Goal: Ask a question: Seek information or help from site administrators or community

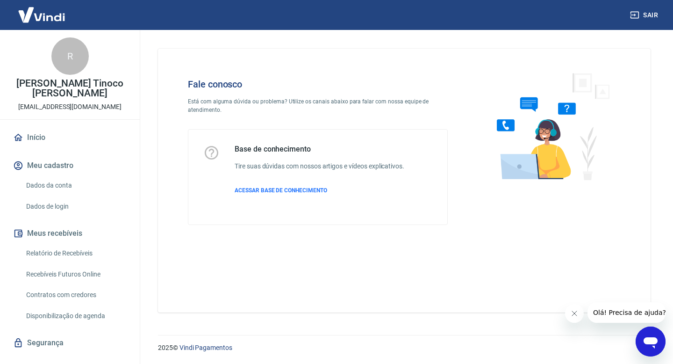
click at [647, 343] on icon "Abrir janela de mensagens" at bounding box center [650, 342] width 14 height 11
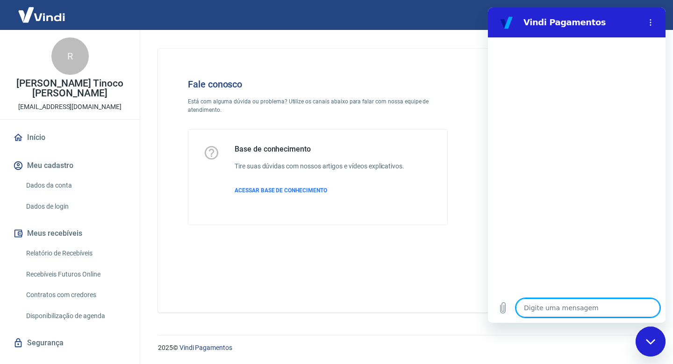
type textarea "x"
type textarea "N"
type textarea "x"
type textarea "No"
type textarea "x"
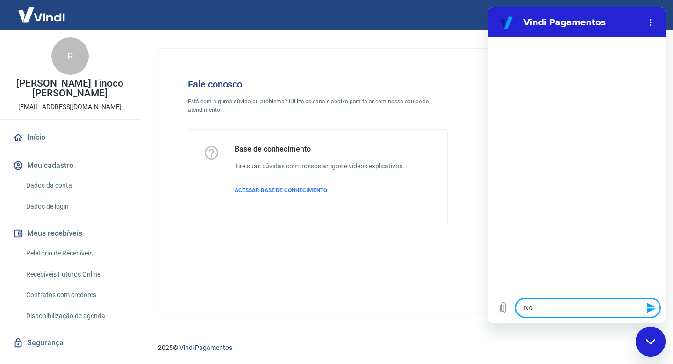
type textarea "No"
type textarea "x"
type textarea "No d"
type textarea "x"
type textarea "No dia"
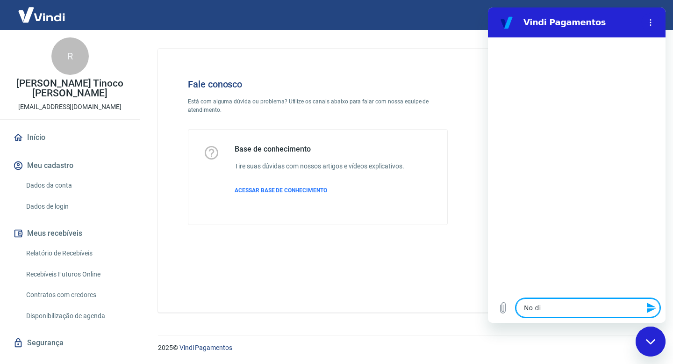
type textarea "x"
type textarea "No dia"
type textarea "x"
type textarea "No dia 2"
type textarea "x"
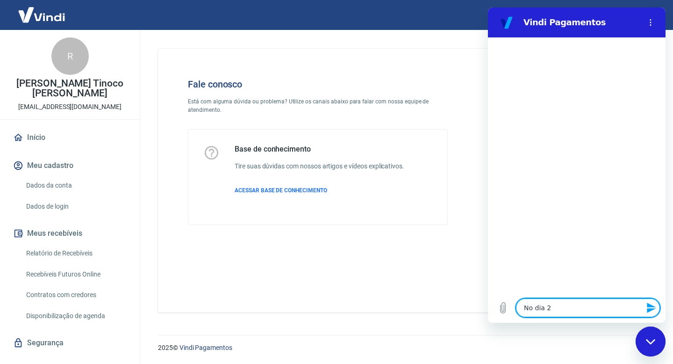
type textarea "No dia 20"
type textarea "x"
type textarea "No dia 20/"
type textarea "x"
type textarea "No dia 20/0"
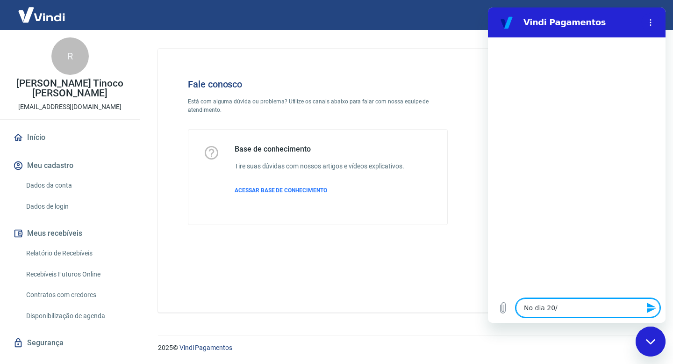
type textarea "x"
type textarea "No dia 20/08"
type textarea "x"
type textarea "No dia 20/08"
type textarea "x"
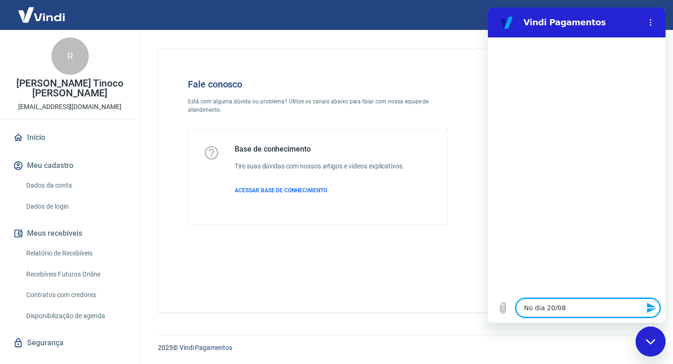
type textarea "No dia 20/08 m"
type textarea "x"
type textarea "No dia 20/08 mi"
type textarea "x"
type textarea "No dia 20/08 min"
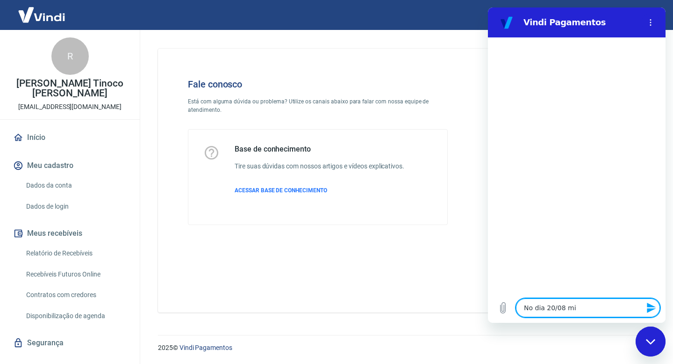
type textarea "x"
type textarea "No dia 20/08 minh"
type textarea "x"
type textarea "No dia 20/08 minha"
type textarea "x"
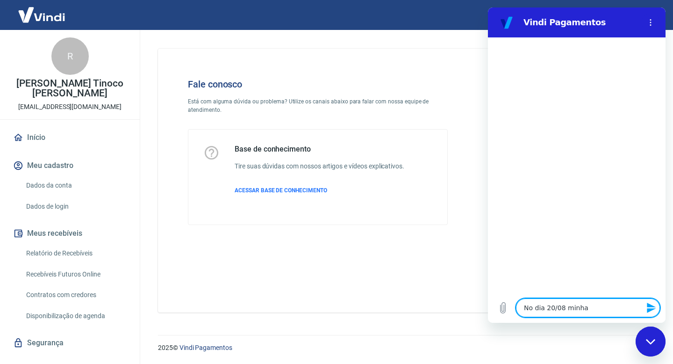
type textarea "No dia 20/08 minha"
type textarea "x"
type textarea "No dia 20/08 minha c"
type textarea "x"
type textarea "No dia 20/08 minha cl"
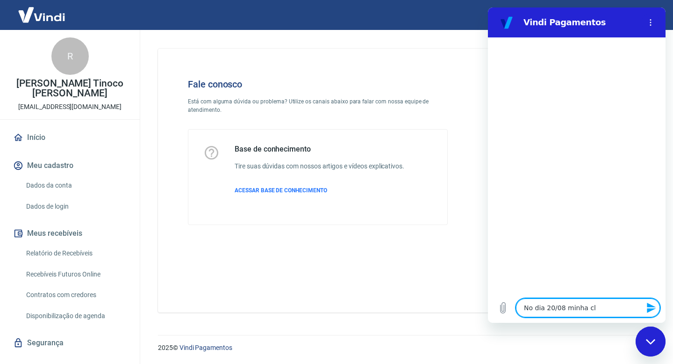
type textarea "x"
type textarea "No dia 20/08 minha cli"
type textarea "x"
type textarea "No dia 20/08 minha clie"
type textarea "x"
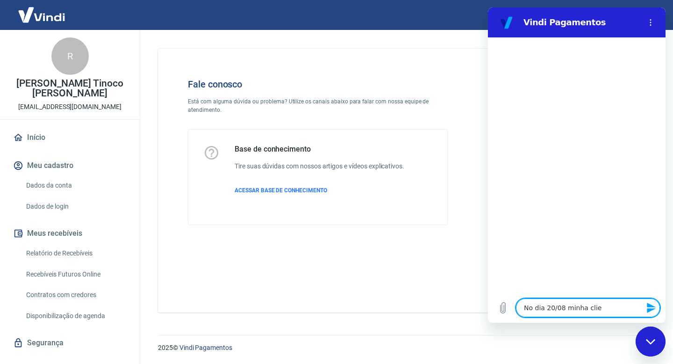
type textarea "No dia 20/08 minha clien"
type textarea "x"
type textarea "No dia 20/08 minha clieny"
type textarea "x"
type textarea "No dia 20/08 minha clienye"
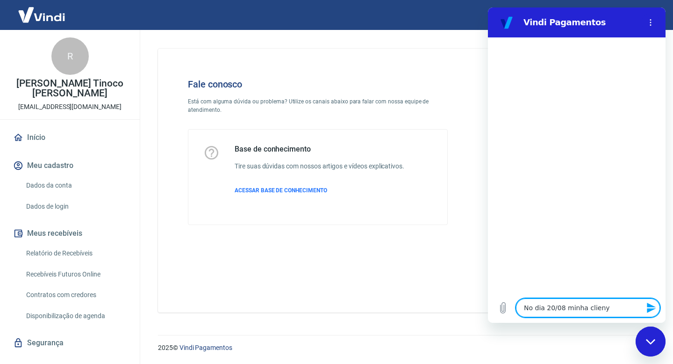
type textarea "x"
type textarea "No dia 20/08 minha clienye"
type textarea "x"
type textarea "No dia 20/08 minha clienye"
type textarea "x"
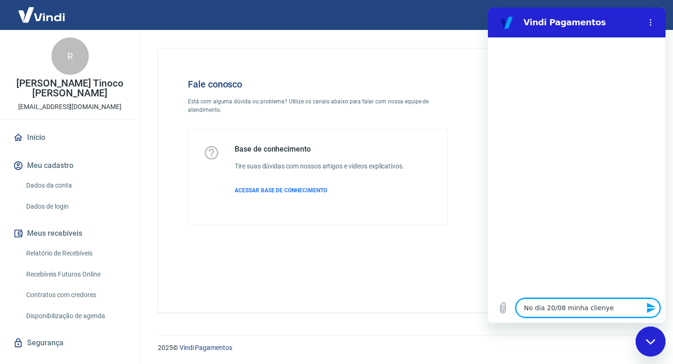
type textarea "No dia 20/08 minha clieny"
type textarea "x"
type textarea "No dia 20/08 minha clien"
type textarea "x"
type textarea "No dia 20/08 minha client"
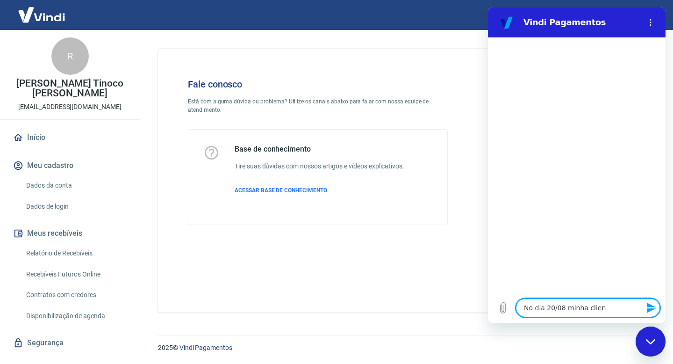
type textarea "x"
type textarea "No dia 20/08 minha cliente"
type textarea "x"
type textarea "No dia 20/08 minha cliente"
type textarea "x"
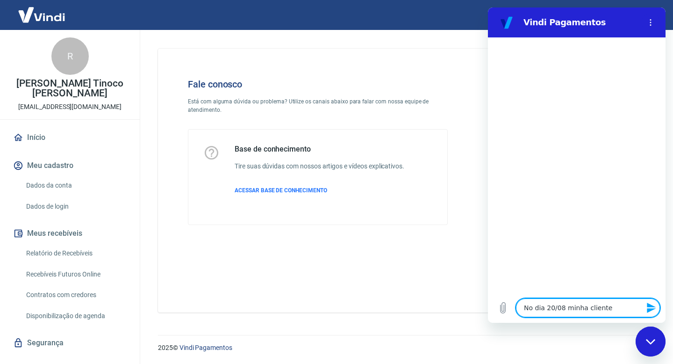
type textarea "No dia 20/08 minha cliente f"
type textarea "x"
type textarea "No dia 20/08 minha cliente fe"
type textarea "x"
type textarea "No dia 20/08 minha cliente fez"
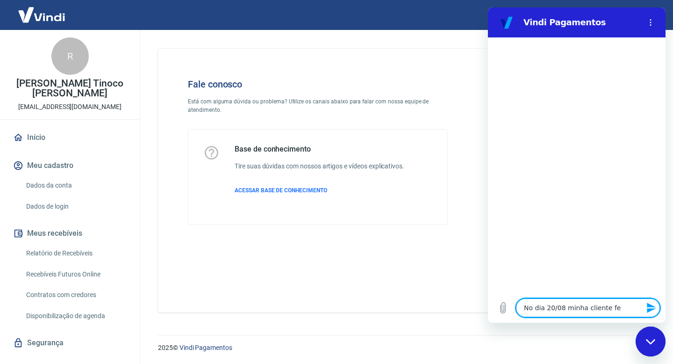
type textarea "x"
type textarea "No dia 20/08 minha cliente fez"
type textarea "x"
type textarea "No dia 20/08 minha cliente fez u"
type textarea "x"
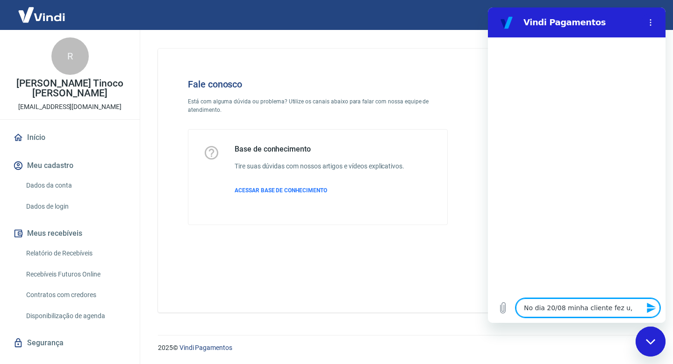
type textarea "No dia 20/08 minha cliente fez u,m"
type textarea "x"
type textarea "No dia 20/08 minha cliente fez u,m"
type textarea "x"
type textarea "No dia 20/08 minha cliente fez u,m c"
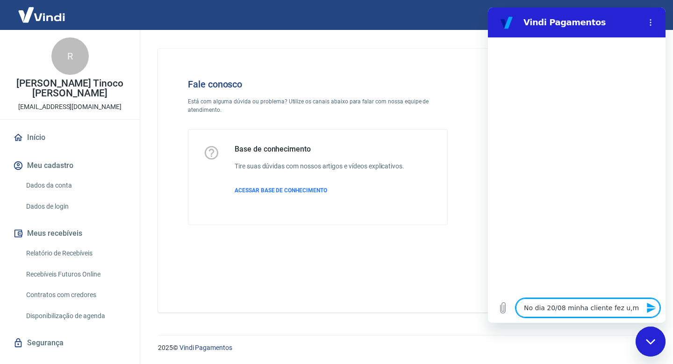
type textarea "x"
type textarea "No dia 20/08 minha cliente fez u,m"
type textarea "x"
type textarea "No dia 20/08 minha cliente fez u,m"
type textarea "x"
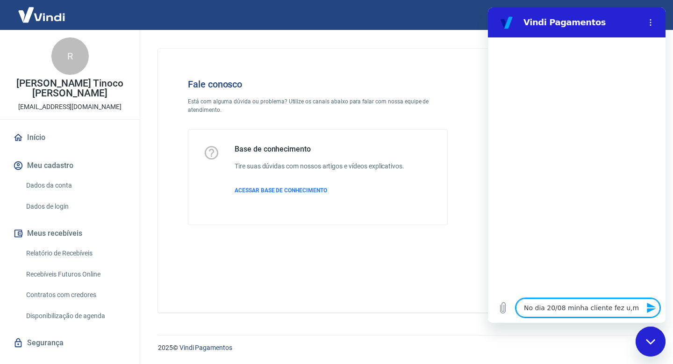
type textarea "No dia 20/08 minha cliente fez u,"
type textarea "x"
type textarea "No dia 20/08 minha cliente fez u"
type textarea "x"
type textarea "No dia 20/08 minha cliente fez um"
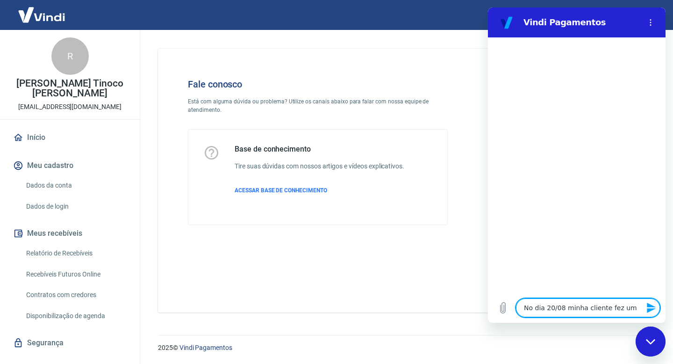
type textarea "x"
type textarea "No dia 20/08 minha cliente fez uma"
type textarea "x"
type textarea "No dia 20/08 minha cliente fez uma"
type textarea "x"
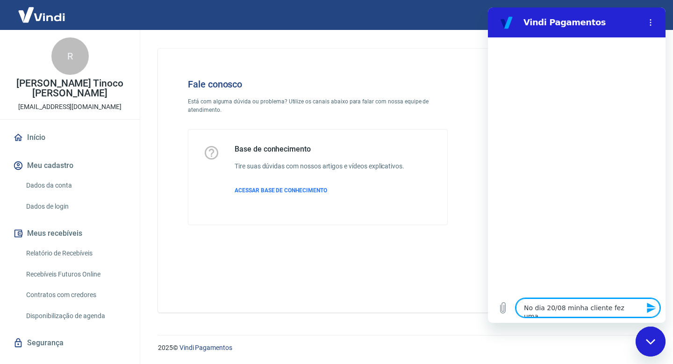
type textarea "No dia 20/08 minha cliente fez uma c"
type textarea "x"
type textarea "No dia 20/08 minha cliente fez uma co"
type textarea "x"
type textarea "No dia 20/08 minha cliente fez uma com"
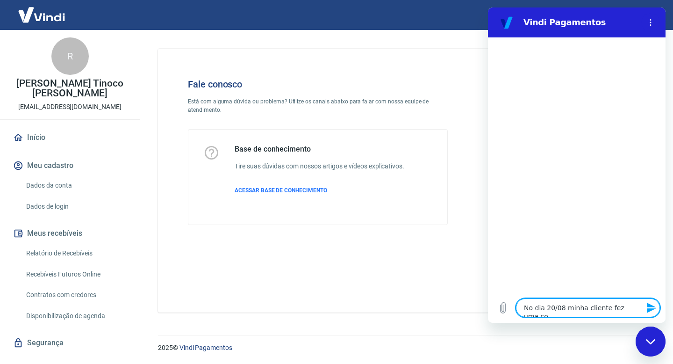
type textarea "x"
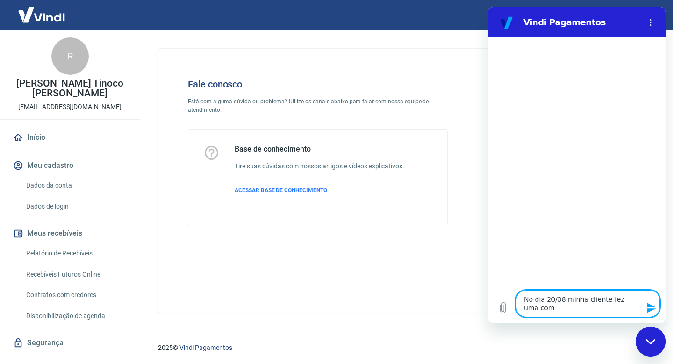
type textarea "No dia 20/08 minha cliente fez uma comp"
type textarea "x"
type textarea "No dia 20/08 minha cliente fez uma compr"
type textarea "x"
type textarea "No dia 20/08 minha cliente fez uma compra"
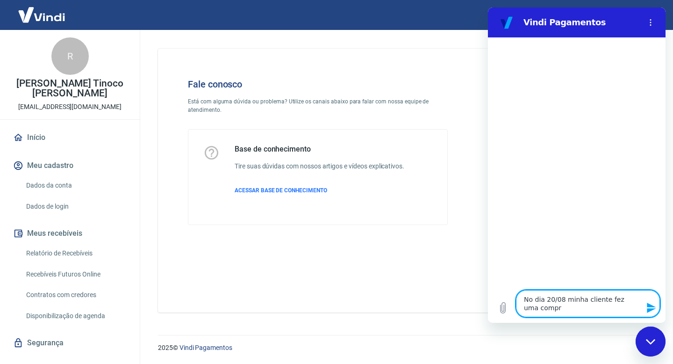
type textarea "x"
type textarea "No dia 20/08 minha cliente fez uma compra"
type textarea "x"
type textarea "No dia 20/08 minha cliente fez uma compra n"
type textarea "x"
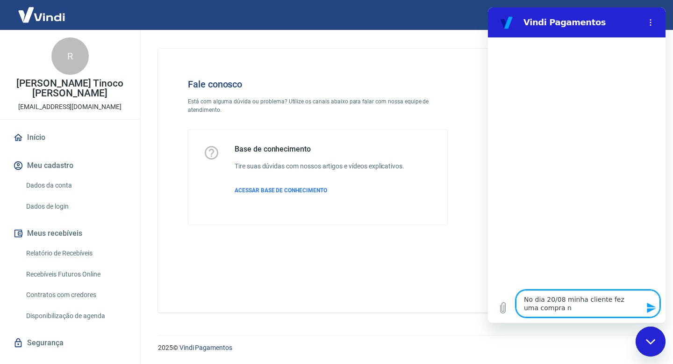
type textarea "No dia 20/08 minha cliente fez uma compra no"
type textarea "x"
type textarea "No dia 20/08 minha cliente fez uma compra no"
type textarea "x"
type textarea "No dia 20/08 minha cliente fez uma compra no m"
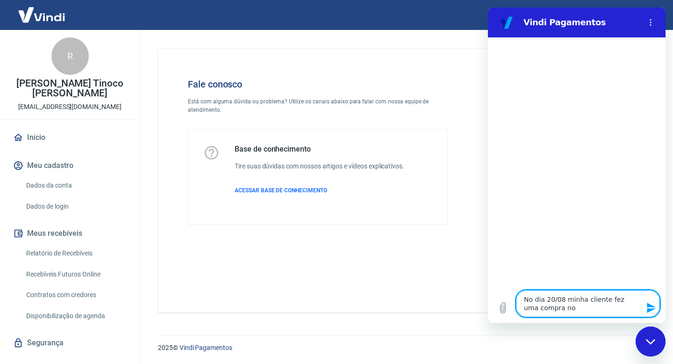
type textarea "x"
type textarea "No dia 20/08 minha cliente fez uma compra no me"
type textarea "x"
type textarea "No dia 20/08 minha cliente fez uma compra no meu"
type textarea "x"
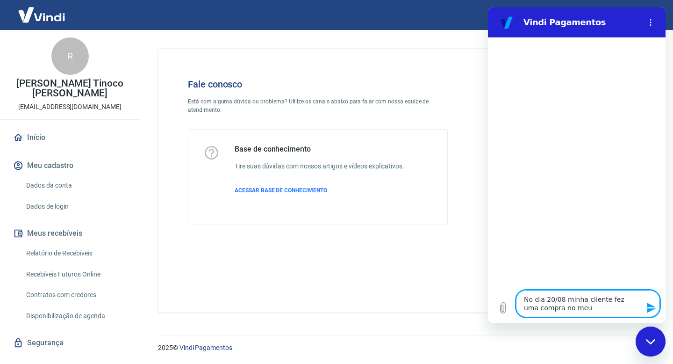
type textarea "No dia 20/08 minha cliente fez uma compra no meu"
type textarea "x"
type textarea "No dia 20/08 minha cliente fez uma compra no meu s"
type textarea "x"
type textarea "No dia 20/08 minha cliente fez uma compra no meu si"
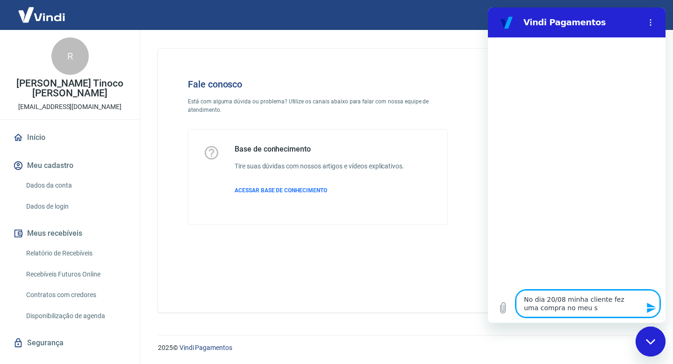
type textarea "x"
type textarea "No dia 20/08 minha cliente fez uma compra no meu sit"
type textarea "x"
type textarea "No dia 20/08 minha cliente fez uma compra no meu site"
type textarea "x"
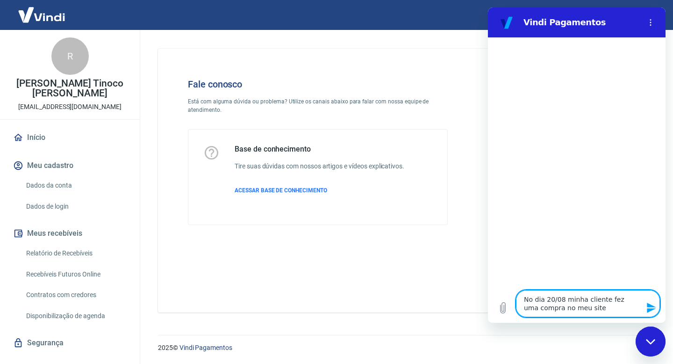
type textarea "No dia 20/08 minha cliente fez uma compra no meu site"
type textarea "x"
type textarea "No dia 20/08 minha cliente fez uma compra no meu site e"
type textarea "x"
type textarea "No dia 20/08 minha cliente fez uma compra no meu site e"
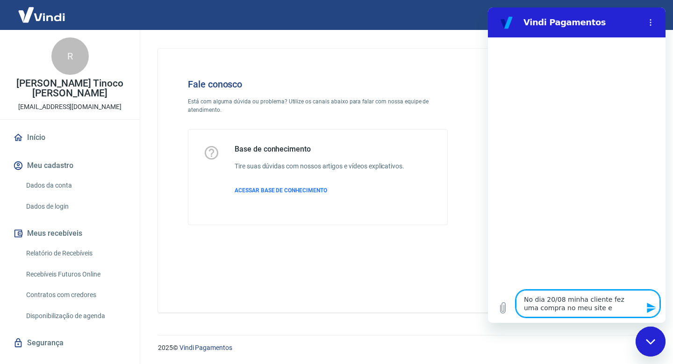
type textarea "x"
type textarea "No dia 20/08 minha cliente fez uma compra no meu site e o"
type textarea "x"
type textarea "No dia 20/08 minha cliente fez uma compra no meu site e o"
type textarea "x"
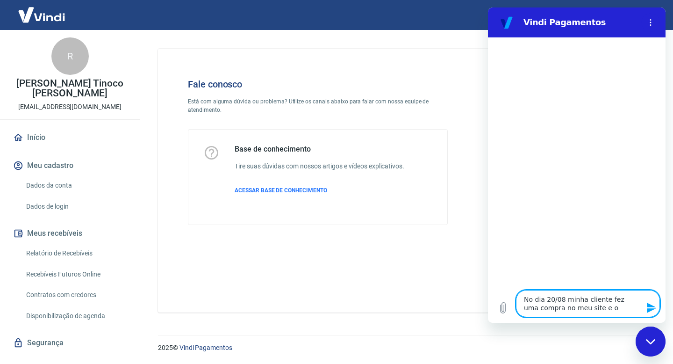
type textarea "No dia 20/08 minha cliente fez uma compra no meu site e o p"
type textarea "x"
type textarea "No dia 20/08 minha cliente fez uma compra no meu site e o pe"
type textarea "x"
type textarea "No dia 20/08 minha cliente fez uma compra no meu site e o ped"
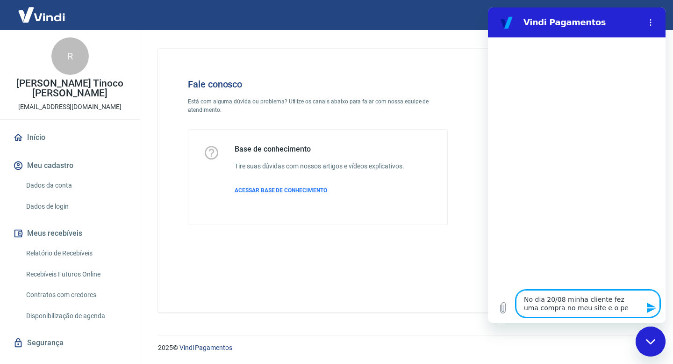
type textarea "x"
type textarea "No dia 20/08 minha cliente fez uma compra no meu site e o pedi"
type textarea "x"
type textarea "No dia 20/08 minha cliente fez uma compra no meu site e o pedid"
type textarea "x"
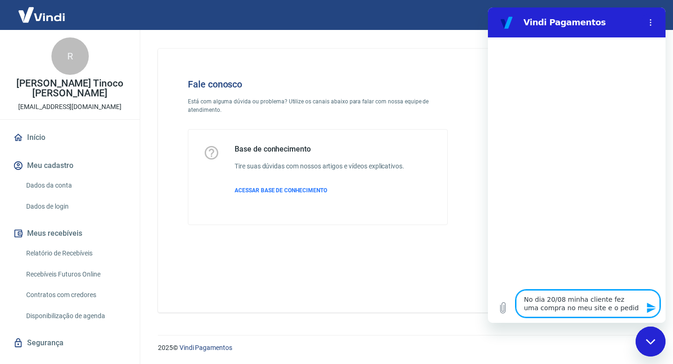
type textarea "No dia 20/08 minha cliente fez uma compra no meu site e o pedido"
type textarea "x"
type textarea "No dia 20/08 minha cliente fez uma compra no meu site e o pedido"
type textarea "x"
type textarea "No dia 20/08 minha cliente fez uma compra no meu site e o pedido"
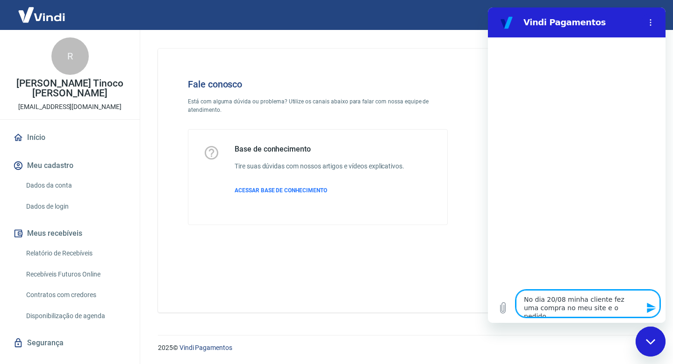
type textarea "x"
type textarea "No dia 20/08 minha cliente fez uma compra no meu site e o pedid"
type textarea "x"
type textarea "No dia 20/08 minha cliente fez uma compra no meu site e o pedi"
type textarea "x"
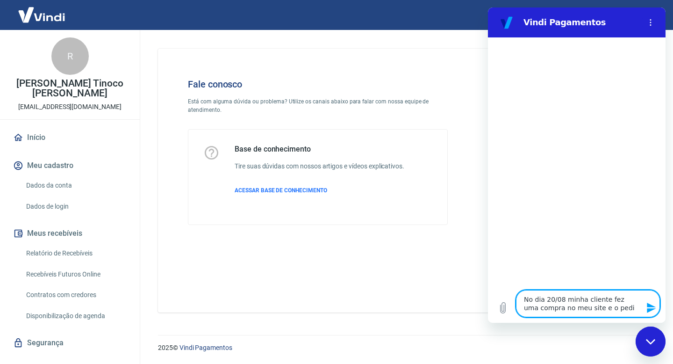
type textarea "No dia 20/08 minha cliente fez uma compra no meu site e o ped"
type textarea "x"
type textarea "No dia 20/08 minha cliente fez uma compra no meu site e o pe"
type textarea "x"
type textarea "No dia 20/08 minha cliente fez uma compra no meu site e o p"
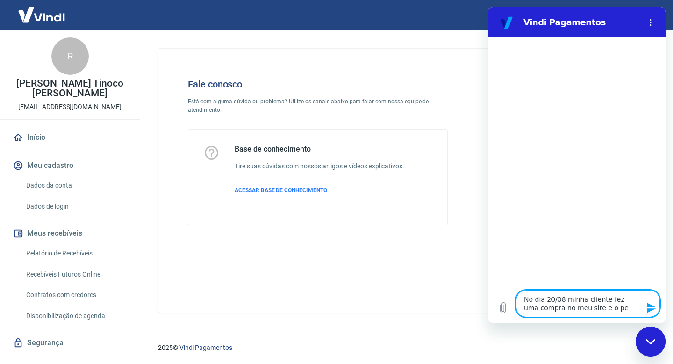
type textarea "x"
type textarea "No dia 20/08 minha cliente fez uma compra no meu site e o"
type textarea "x"
type textarea "No dia 20/08 minha cliente fez uma compra no meu site e o"
type textarea "x"
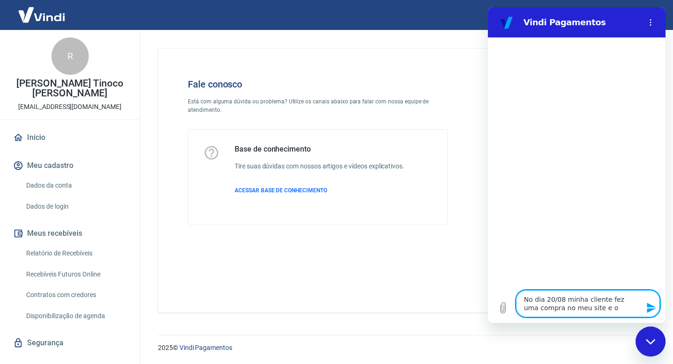
type textarea "No dia 20/08 minha cliente fez uma compra no meu site e o"
type textarea "x"
type textarea "No dia 20/08 minha cliente fez uma compra no meu site e o v"
type textarea "x"
type textarea "No dia 20/08 minha cliente fez uma compra no meu site e o"
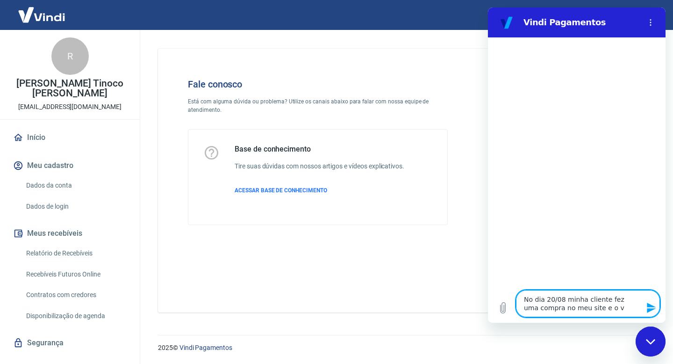
type textarea "x"
type textarea "No dia 20/08 minha cliente fez uma compra no meu site e o"
type textarea "x"
type textarea "No dia 20/08 minha cliente fez uma compra no meu site e o"
type textarea "x"
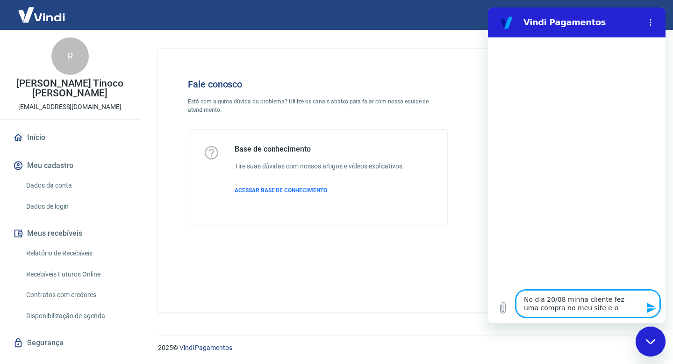
type textarea "No dia 20/08 minha cliente fez uma compra no meu site e o"
type textarea "x"
type textarea "No dia 20/08 minha cliente fez uma compra no meu site e"
type textarea "x"
type textarea "No dia 20/08 minha cliente fez uma compra no meu site e"
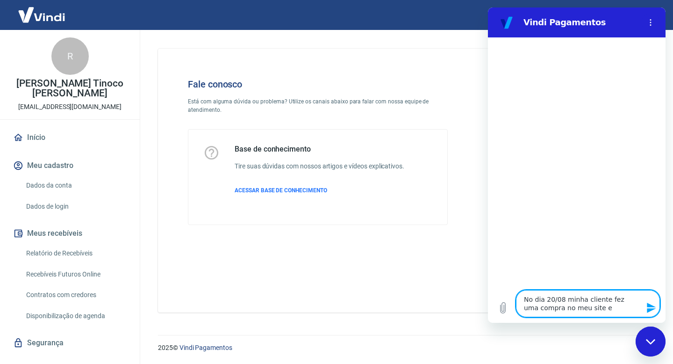
type textarea "x"
type textarea "No dia 20/08 minha cliente fez uma compra no meu site"
type textarea "x"
type textarea "No dia 20/08 minha cliente fez uma compra no meu site e"
type textarea "x"
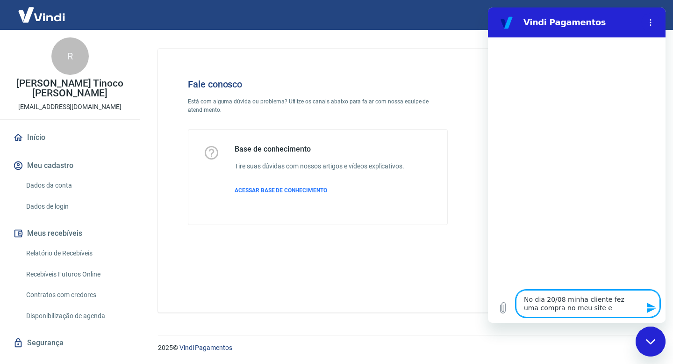
type textarea "No dia 20/08 minha cliente fez uma compra no meu site e"
type textarea "x"
type textarea "No dia 20/08 minha cliente fez uma compra no meu site e p"
type textarea "x"
type textarea "No dia 20/08 minha cliente fez uma compra no meu site e p"
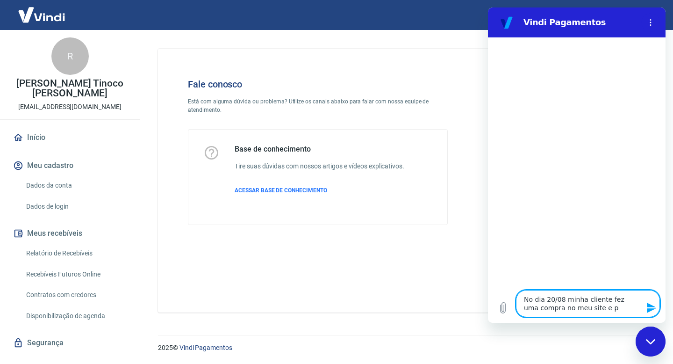
type textarea "x"
type textarea "No dia 20/08 minha cliente fez uma compra no meu site e p"
type textarea "x"
type textarea "No dia 20/08 minha cliente fez uma compra no meu site e"
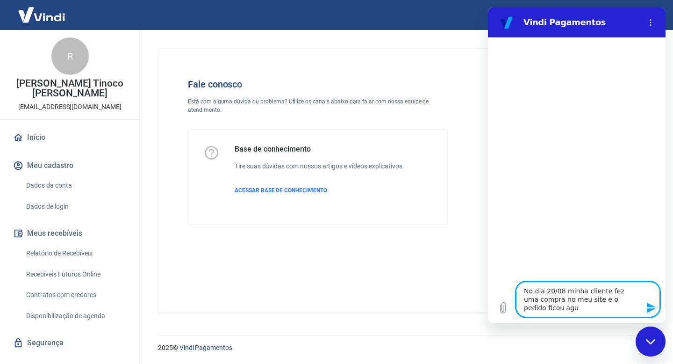
click at [574, 292] on textarea "No dia 20/08 minha cliente fez uma compra no meu site e o pedido ficou agu" at bounding box center [588, 299] width 144 height 36
drag, startPoint x: 601, startPoint y: 290, endPoint x: 601, endPoint y: 312, distance: 22.0
click at [601, 312] on textarea "No dia 20/08 uma cliente fez uma compra no meu site e o pedido ficou agu" at bounding box center [588, 299] width 144 height 36
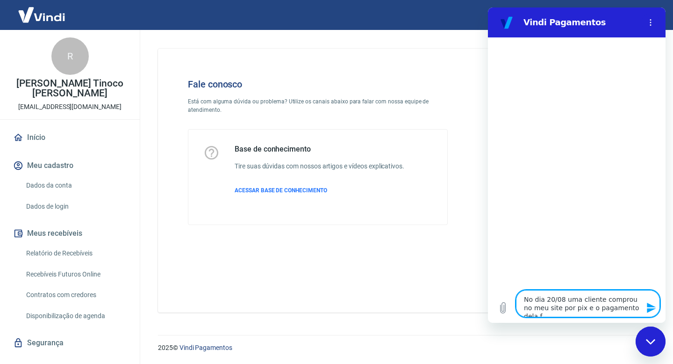
click at [561, 307] on textarea "No dia 20/08 uma cliente comprou no meu site por pix e o pagamento dela f" at bounding box center [588, 303] width 144 height 27
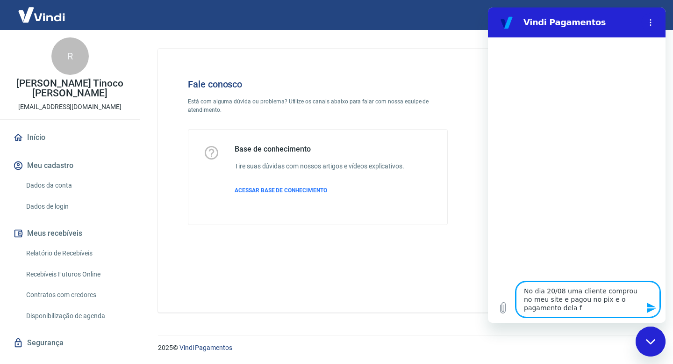
drag, startPoint x: 597, startPoint y: 299, endPoint x: 600, endPoint y: 312, distance: 13.3
click at [600, 313] on textarea "No dia 20/08 uma cliente comprou no meu site e pagou no pix e o pagamento dela f" at bounding box center [588, 299] width 144 height 36
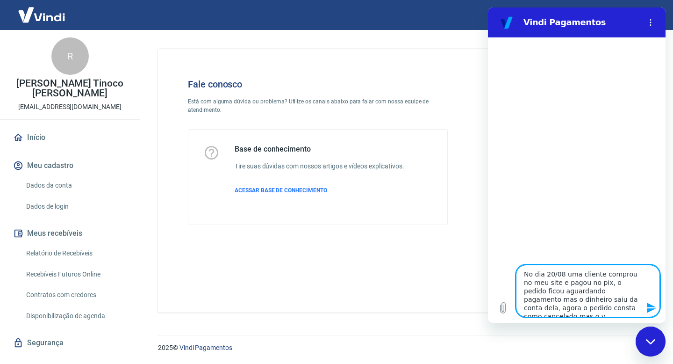
scroll to position [3, 0]
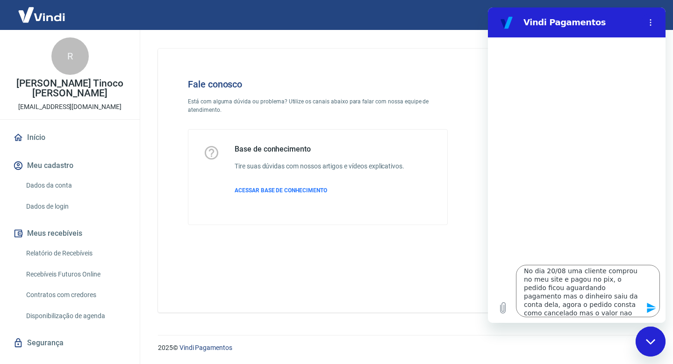
click at [653, 308] on icon "Enviar mensagem" at bounding box center [651, 307] width 9 height 10
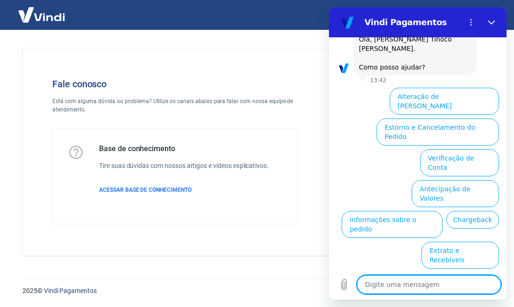
scroll to position [0, 0]
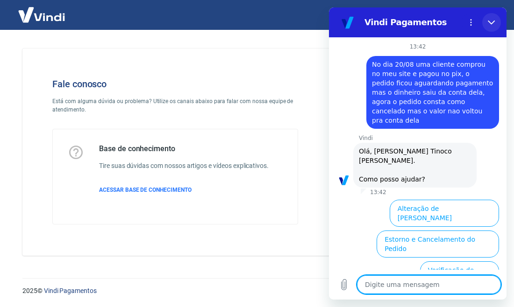
click at [490, 22] on icon "Fechar" at bounding box center [491, 23] width 7 height 4
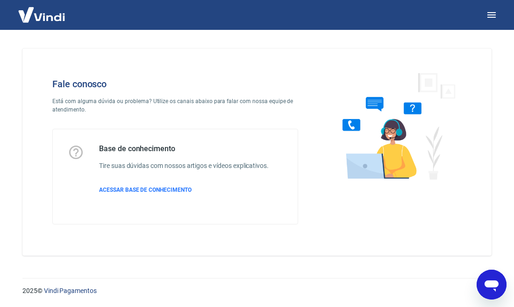
click at [496, 282] on icon "Abrir janela de mensagens" at bounding box center [492, 286] width 14 height 11
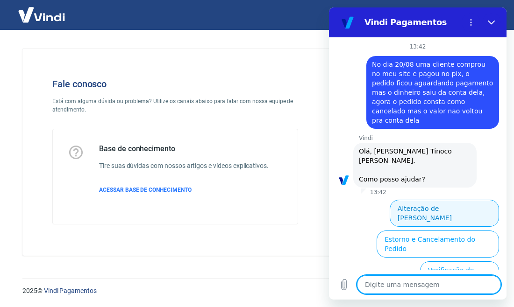
scroll to position [113, 0]
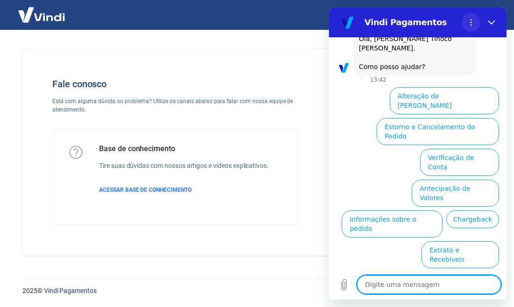
click at [468, 16] on button "Menu de opções" at bounding box center [471, 22] width 19 height 19
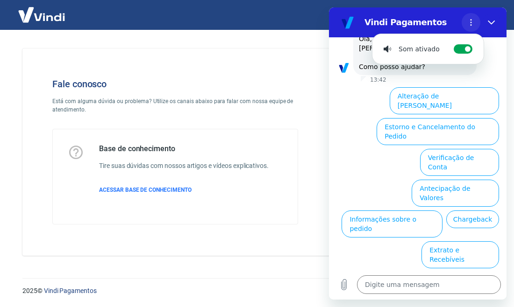
click at [468, 16] on button "Menu de opções" at bounding box center [471, 22] width 19 height 19
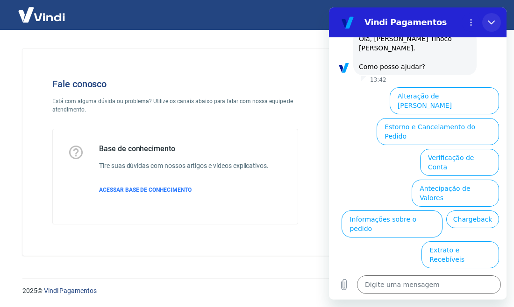
click at [488, 22] on icon "Fechar" at bounding box center [491, 22] width 7 height 7
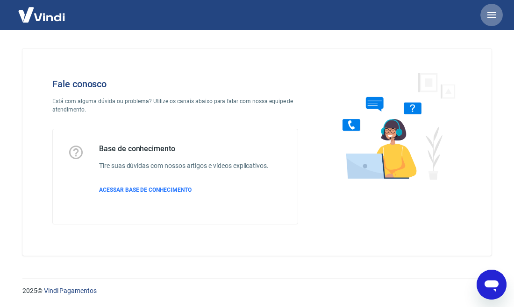
click at [487, 16] on icon "button" at bounding box center [491, 14] width 11 height 11
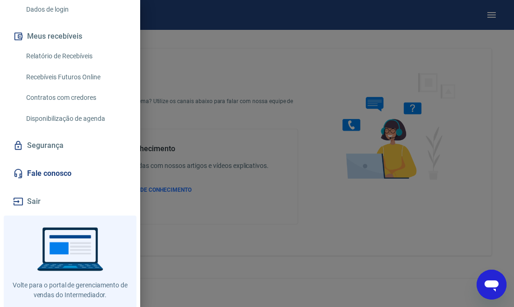
scroll to position [168, 0]
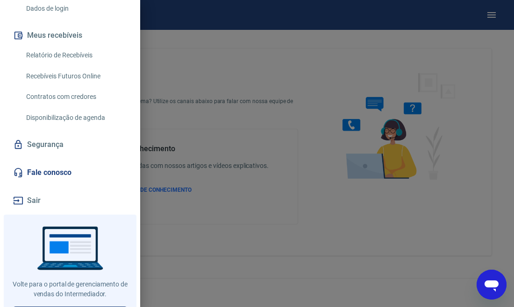
click at [270, 181] on div at bounding box center [257, 153] width 514 height 307
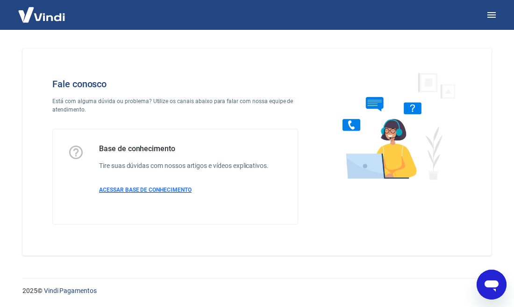
click at [173, 193] on span "ACESSAR BASE DE CONHECIMENTO" at bounding box center [145, 190] width 93 height 7
click at [487, 286] on icon "Abrir janela de mensagens" at bounding box center [492, 286] width 14 height 11
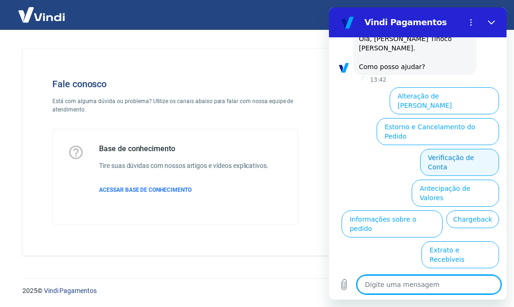
scroll to position [0, 0]
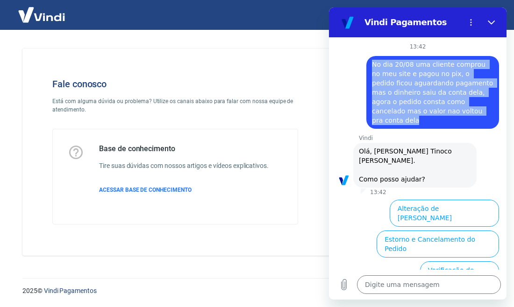
drag, startPoint x: 443, startPoint y: 111, endPoint x: 370, endPoint y: 57, distance: 91.2
click at [370, 57] on div "diz: No dia 20/08 uma cliente comprou no meu site e pagou no pix, o pedido fico…" at bounding box center [414, 89] width 170 height 79
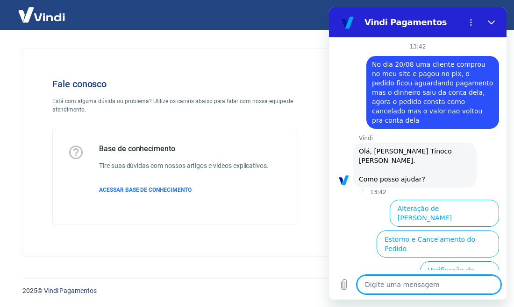
click at [388, 289] on textarea at bounding box center [429, 285] width 144 height 19
paste textarea "[URL][DOMAIN_NAME]"
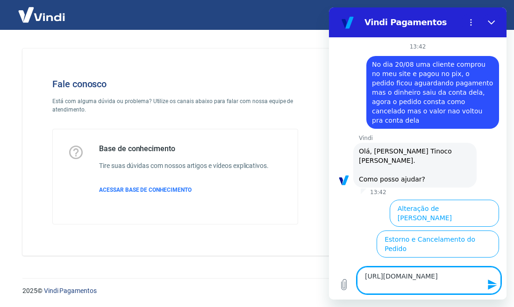
drag, startPoint x: 434, startPoint y: 284, endPoint x: 364, endPoint y: 272, distance: 71.5
click at [364, 272] on textarea "[URL][DOMAIN_NAME]" at bounding box center [429, 280] width 144 height 27
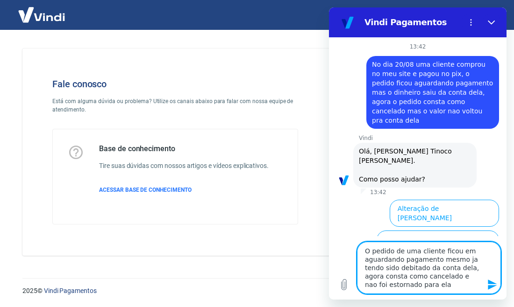
click at [490, 286] on icon "Enviar mensagem" at bounding box center [492, 285] width 9 height 10
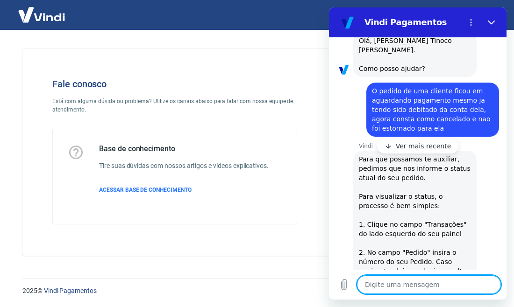
scroll to position [112, 0]
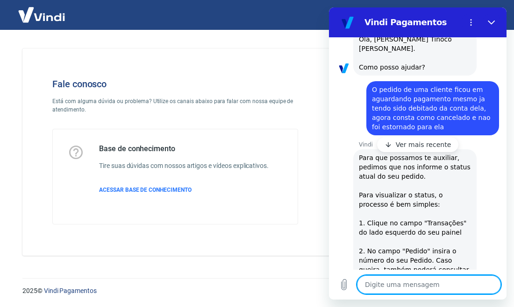
click at [408, 196] on div "Vindi diz: Para que possamos te auxiliar, pedimos que nos informe o status atua…" at bounding box center [414, 263] width 123 height 226
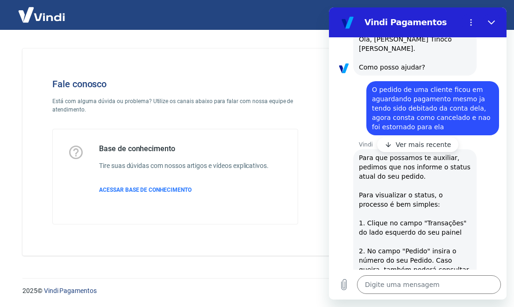
click at [414, 149] on p "Ver mais recente" at bounding box center [424, 144] width 56 height 9
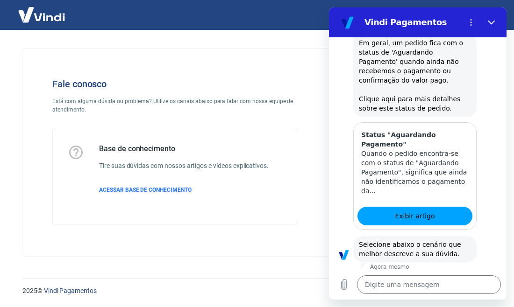
scroll to position [513, 0]
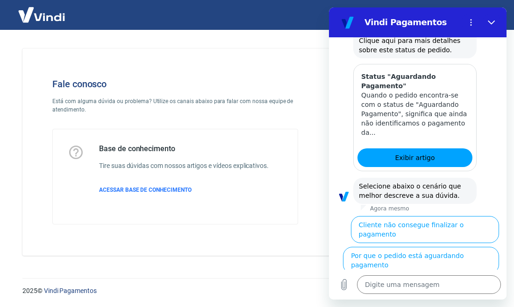
click at [400, 278] on button "Cliente pagou, mas pedido consta 'Aguardando Pagamento'" at bounding box center [419, 291] width 159 height 27
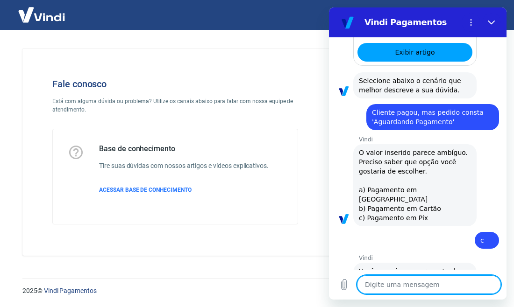
scroll to position [642, 0]
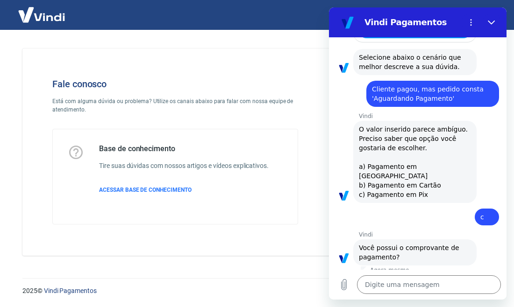
click at [442, 278] on button "Sim" at bounding box center [453, 287] width 28 height 18
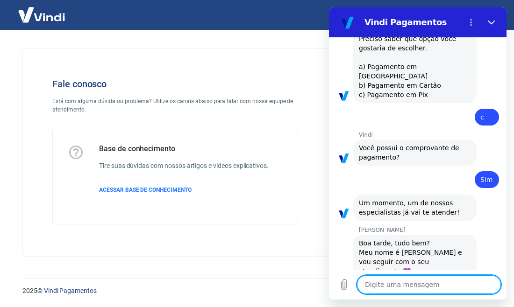
scroll to position [743, 0]
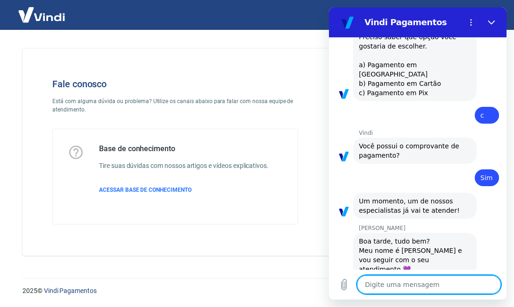
click at [408, 293] on textarea at bounding box center [429, 285] width 144 height 19
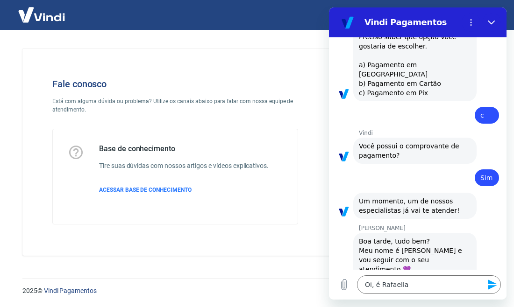
click at [497, 279] on icon "Enviar mensagem" at bounding box center [492, 284] width 11 height 11
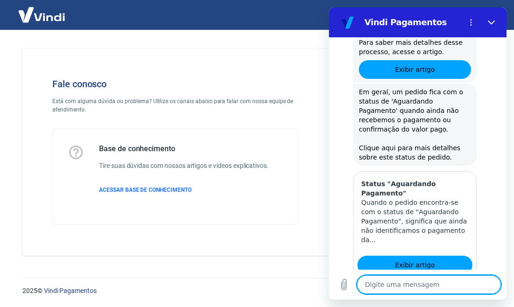
scroll to position [766, 0]
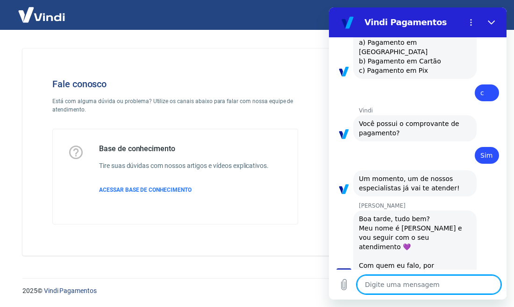
click at [430, 280] on textarea at bounding box center [429, 285] width 144 height 19
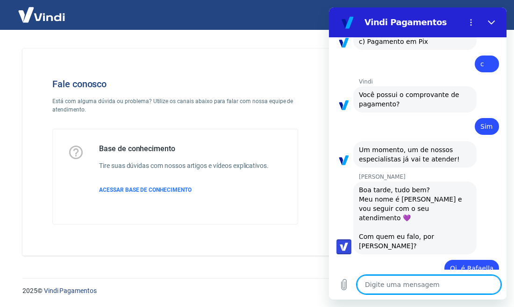
scroll to position [797, 0]
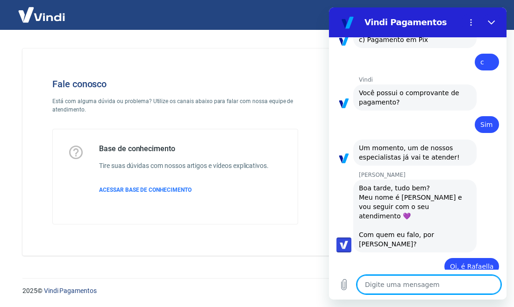
click at [432, 286] on textarea at bounding box center [429, 285] width 144 height 19
click at [403, 289] on textarea at bounding box center [429, 285] width 144 height 19
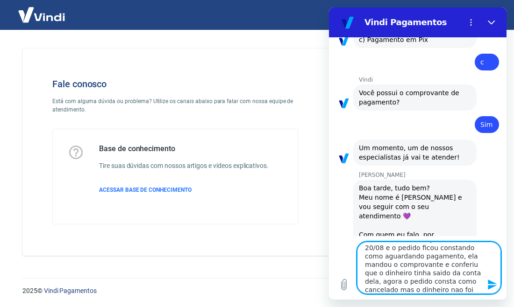
scroll to position [20, 0]
click at [494, 286] on icon "Enviar mensagem" at bounding box center [492, 285] width 9 height 10
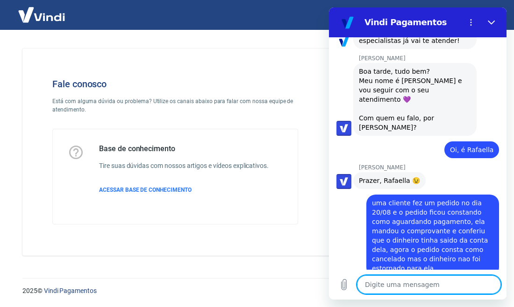
scroll to position [915, 0]
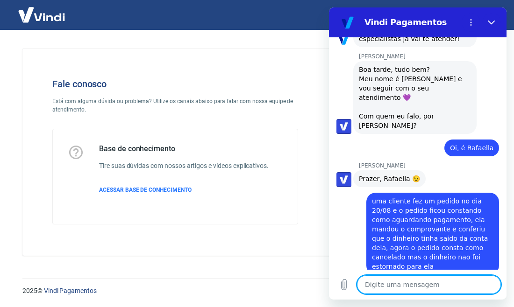
click at [407, 285] on textarea at bounding box center [429, 285] width 144 height 19
paste textarea "223804080"
click at [499, 284] on button "Enviar mensagem" at bounding box center [491, 285] width 19 height 19
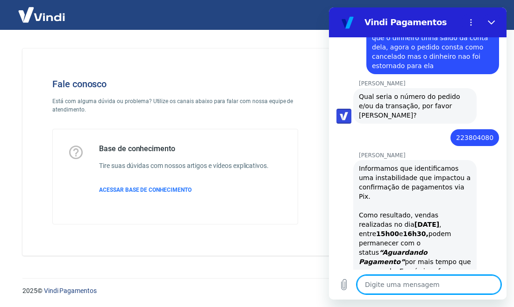
scroll to position [1118, 0]
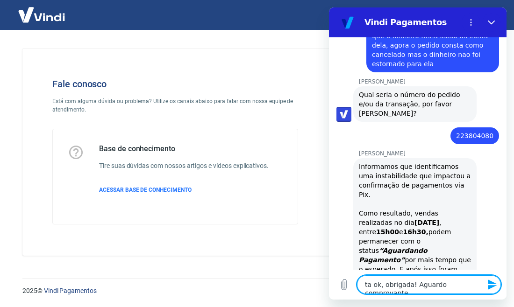
click at [494, 279] on icon "Enviar mensagem" at bounding box center [492, 284] width 11 height 11
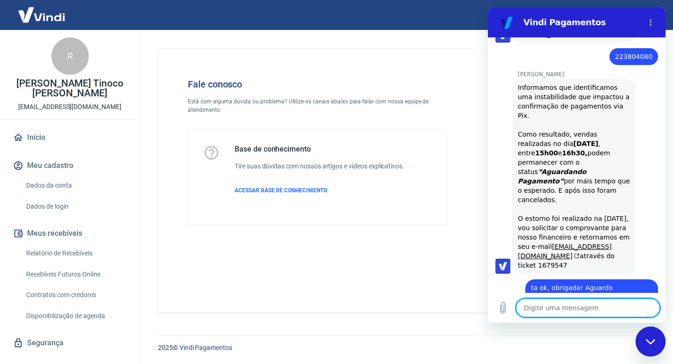
scroll to position [1213, 0]
